Goal: Download file/media

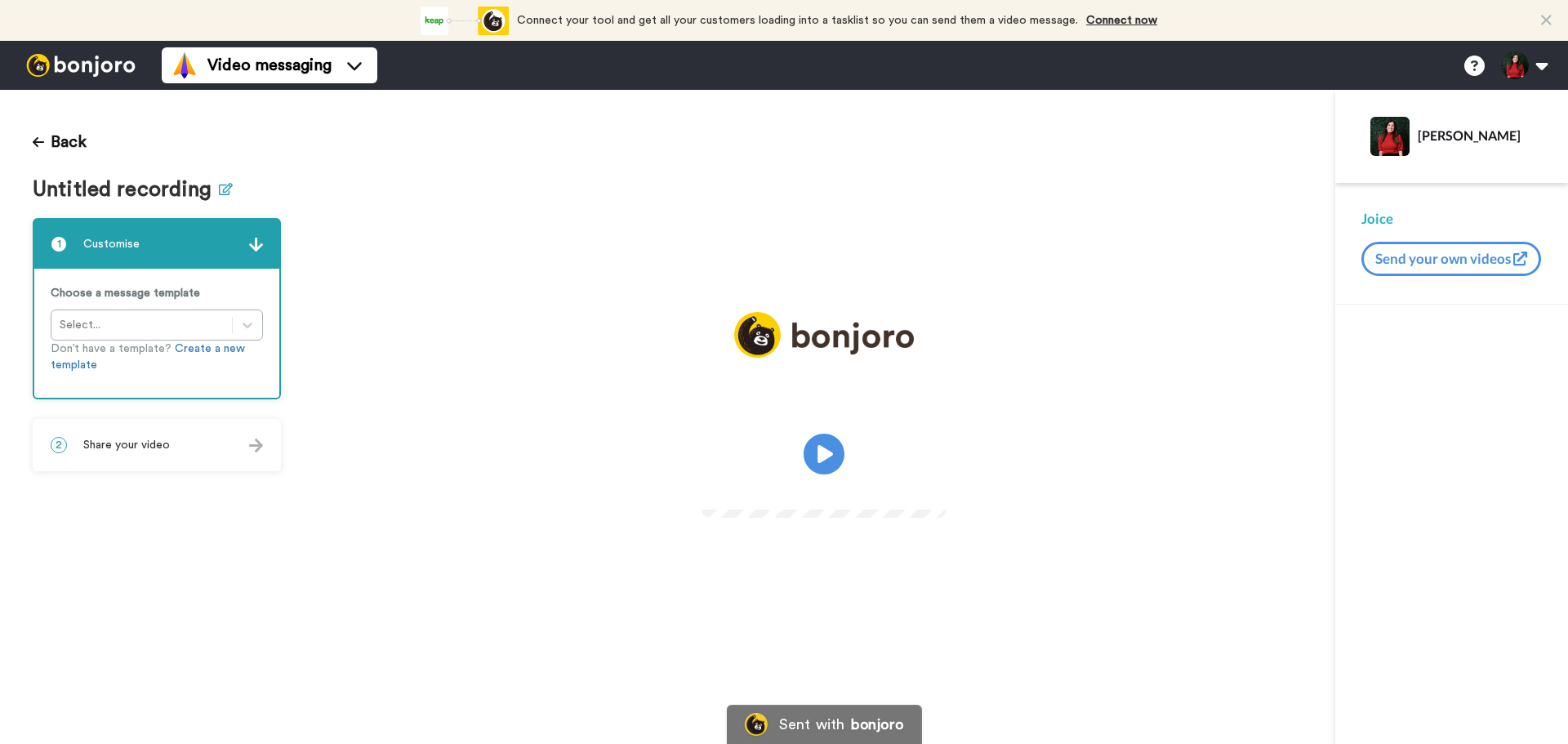
click at [223, 190] on icon at bounding box center [226, 189] width 14 height 13
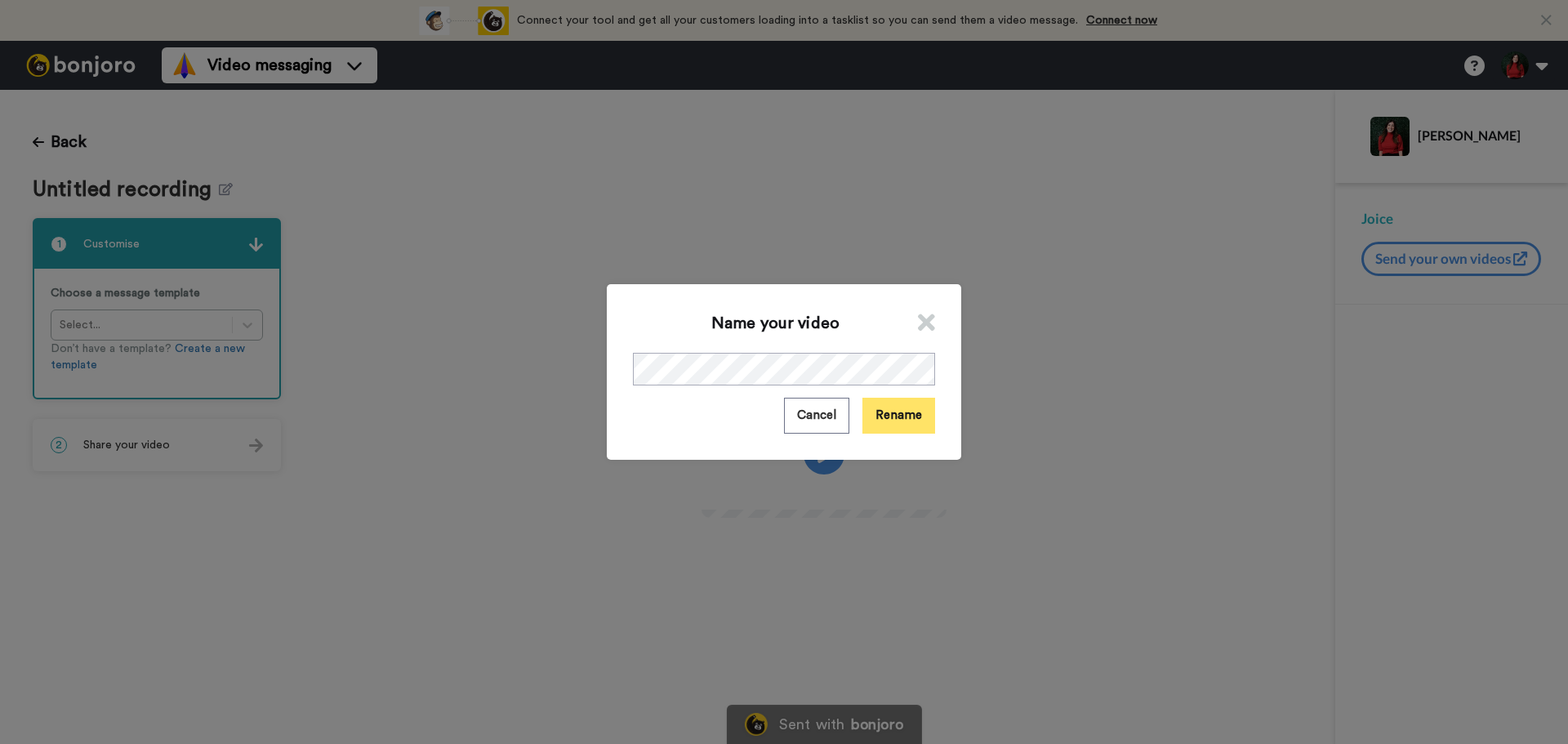
click at [900, 420] on button "Rename" at bounding box center [899, 415] width 72 height 35
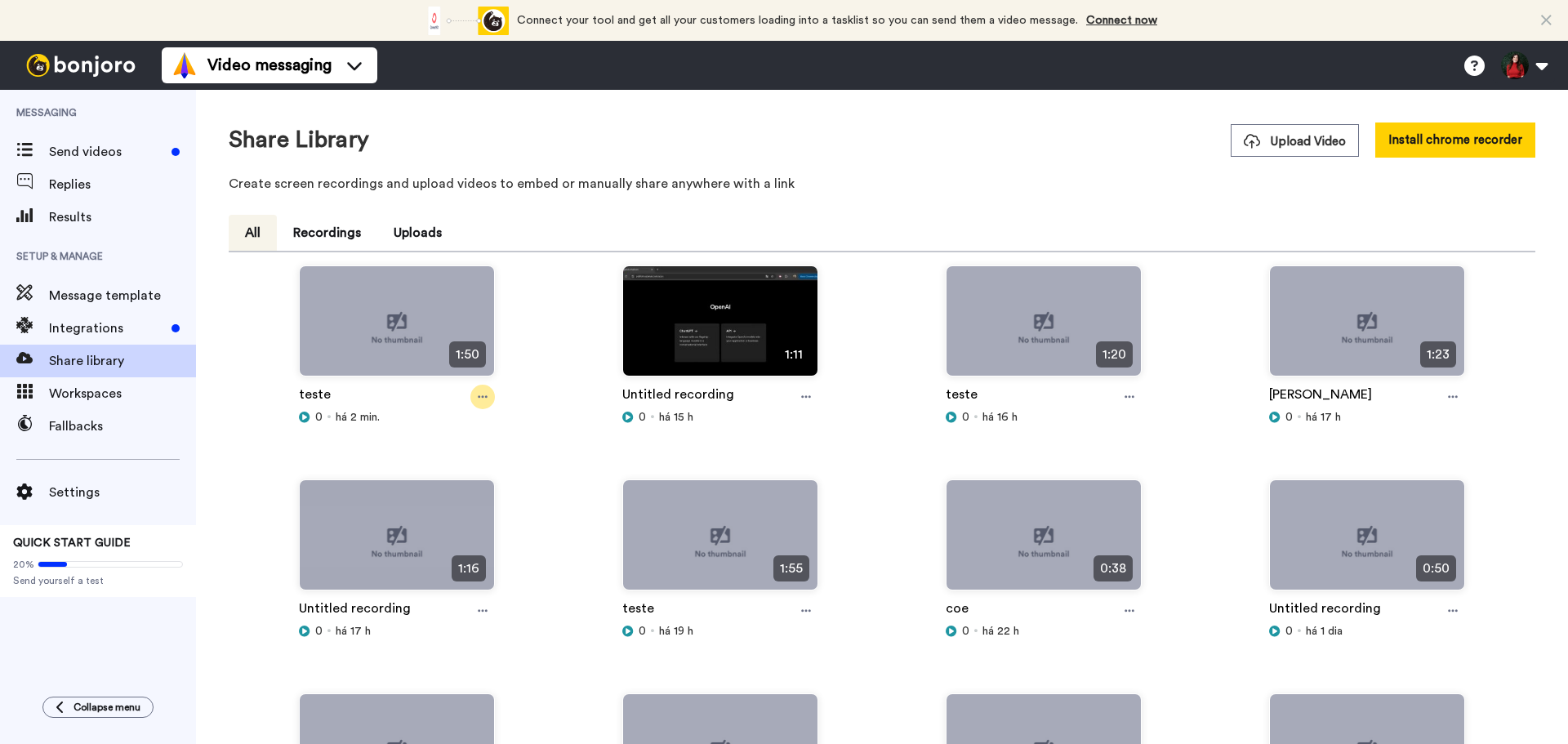
click at [482, 401] on icon at bounding box center [483, 397] width 10 height 12
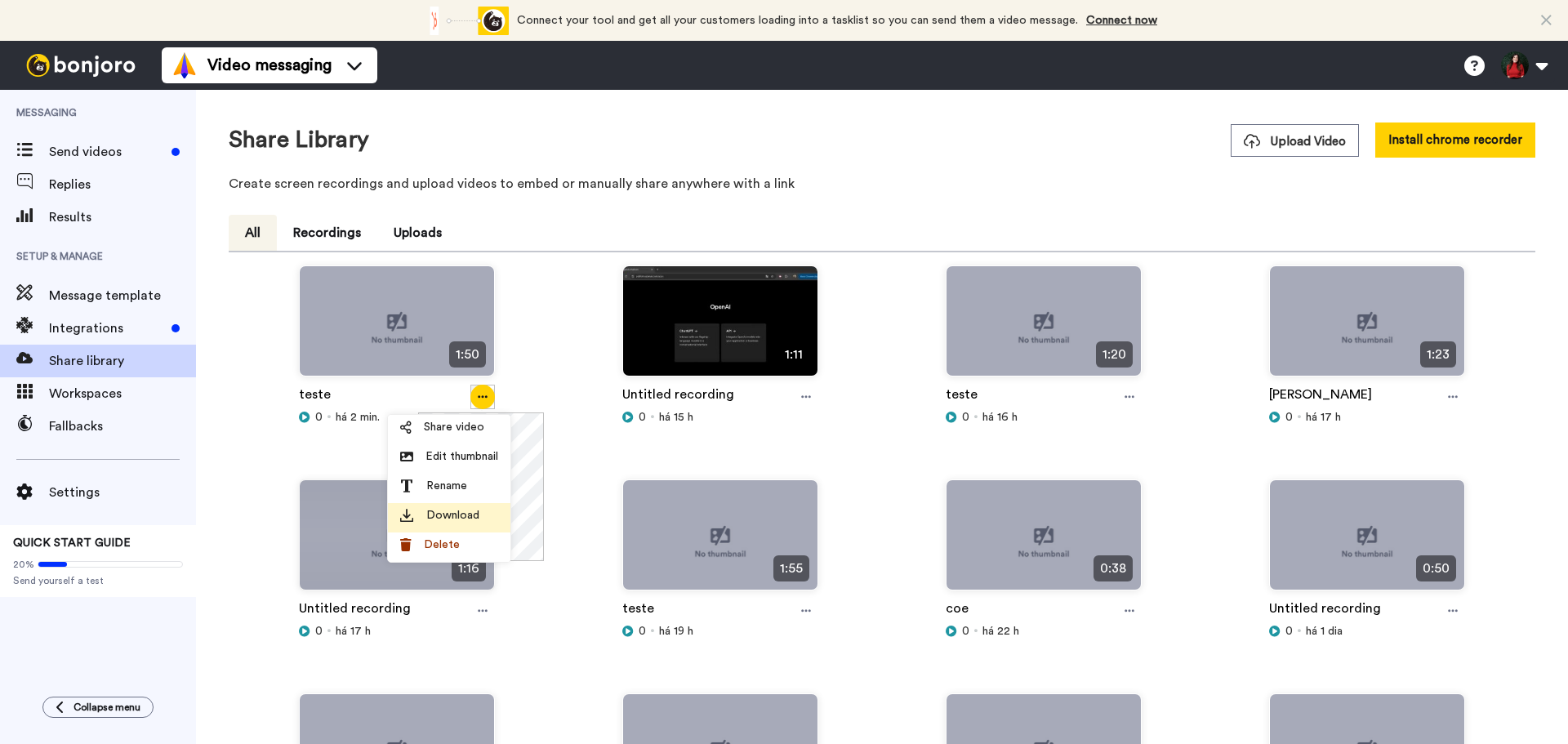
click at [438, 516] on span "Download" at bounding box center [452, 515] width 53 height 17
